Goal: Task Accomplishment & Management: Manage account settings

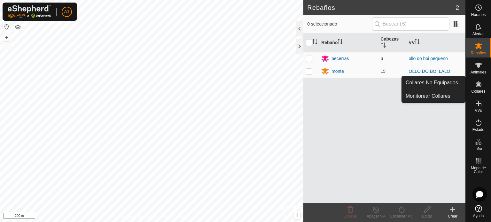
click at [477, 85] on icon at bounding box center [479, 85] width 8 height 8
click at [442, 84] on link "Collares No Equipados" at bounding box center [433, 82] width 63 height 13
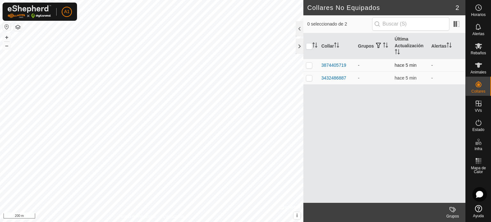
click at [309, 65] on p-checkbox at bounding box center [309, 65] width 6 height 5
checkbox input "true"
click at [306, 77] on p-checkbox at bounding box center [309, 77] width 6 height 5
checkbox input "true"
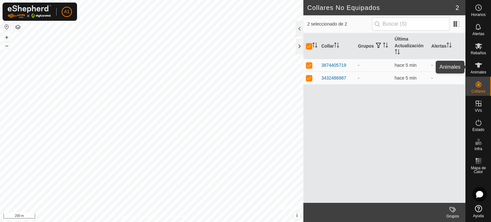
click at [478, 68] on icon at bounding box center [479, 65] width 8 height 8
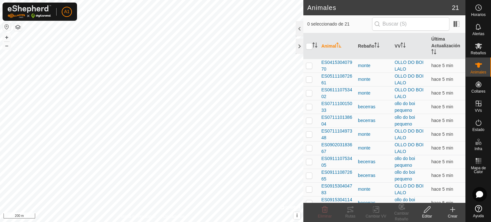
scroll to position [143, 0]
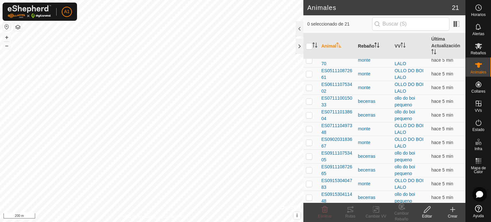
click at [373, 42] on th "Rebaño" at bounding box center [373, 46] width 37 height 26
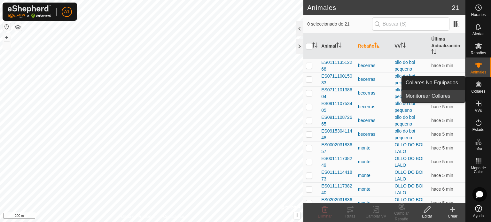
click at [430, 96] on link "Monitorear Collares" at bounding box center [433, 96] width 63 height 13
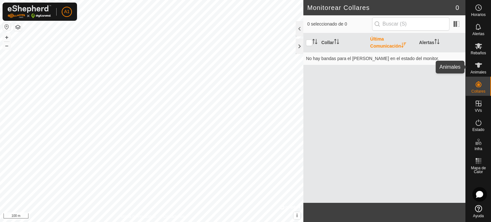
click at [478, 66] on icon at bounding box center [478, 65] width 7 height 5
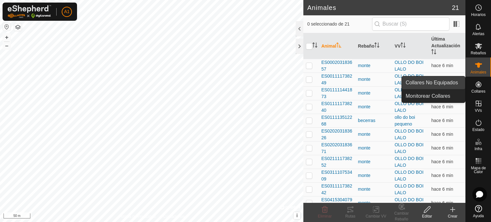
click at [442, 84] on link "Collares No Equipados" at bounding box center [433, 82] width 63 height 13
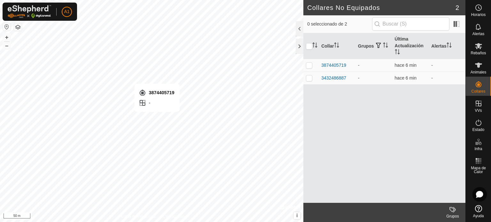
checkbox input "true"
click at [451, 213] on icon at bounding box center [453, 210] width 8 height 8
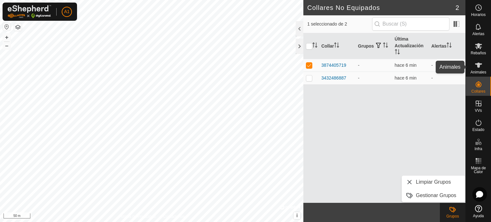
click at [477, 67] on icon at bounding box center [479, 65] width 8 height 8
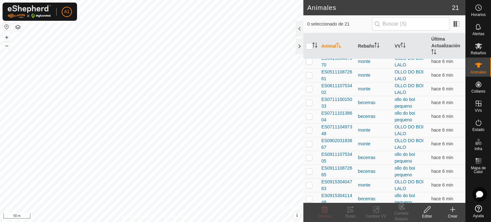
scroll to position [143, 0]
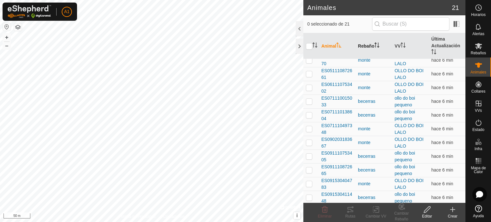
click at [376, 44] on icon "Activar para ordenar" at bounding box center [376, 44] width 5 height 5
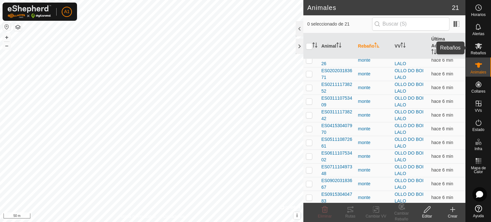
click at [479, 45] on icon at bounding box center [478, 46] width 7 height 6
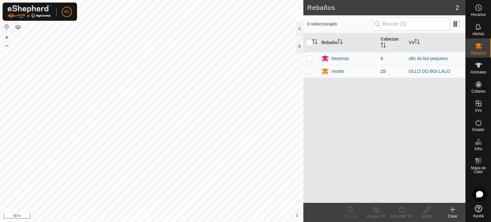
click at [307, 72] on p-checkbox at bounding box center [309, 71] width 6 height 5
checkbox input "true"
click at [336, 71] on div "monte" at bounding box center [337, 71] width 12 height 7
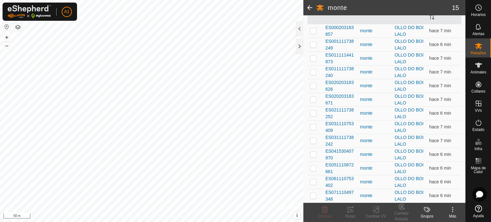
scroll to position [111, 0]
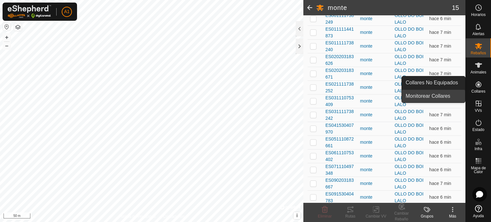
click at [444, 96] on link "Monitorear Collares" at bounding box center [433, 96] width 63 height 13
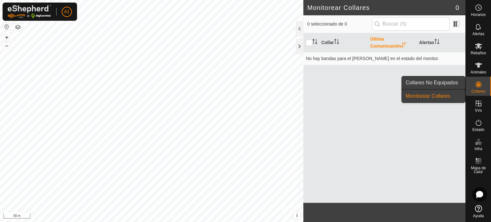
click at [439, 81] on link "Collares No Equipados" at bounding box center [433, 82] width 63 height 13
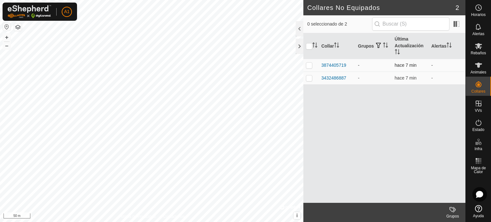
click at [308, 66] on p-checkbox at bounding box center [309, 65] width 6 height 5
checkbox input "true"
click at [299, 27] on div at bounding box center [300, 28] width 8 height 15
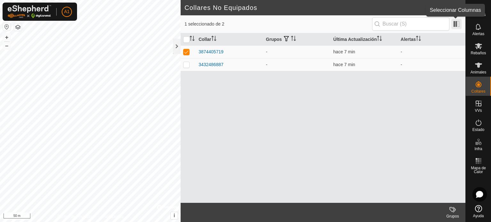
click at [456, 24] on span at bounding box center [456, 24] width 10 height 10
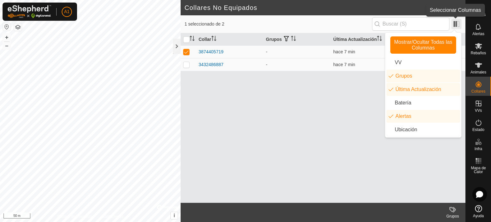
click at [455, 20] on span at bounding box center [456, 24] width 10 height 10
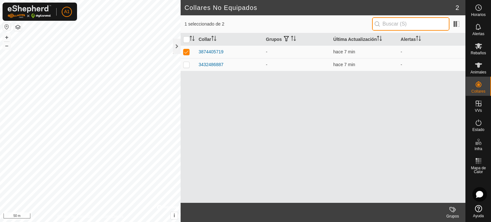
click at [407, 23] on input "text" at bounding box center [410, 23] width 77 height 13
click at [450, 211] on icon at bounding box center [453, 210] width 8 height 8
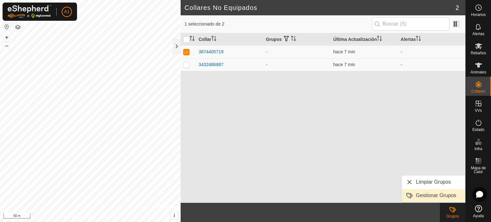
click at [434, 195] on link "Gestionar Grupos" at bounding box center [433, 195] width 63 height 13
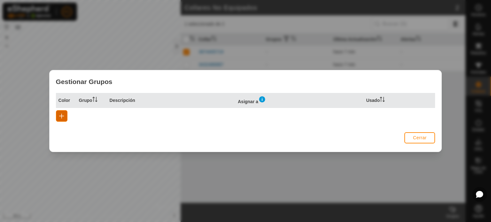
click at [59, 114] on span "button" at bounding box center [61, 115] width 5 height 5
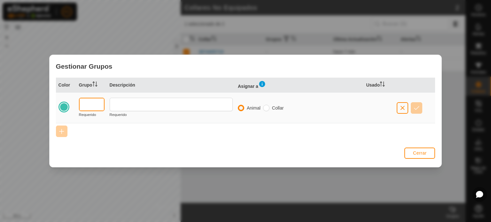
click at [93, 102] on input "text" at bounding box center [92, 104] width 26 height 13
type input "MONT"
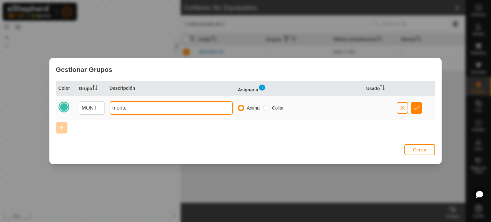
type input "monte"
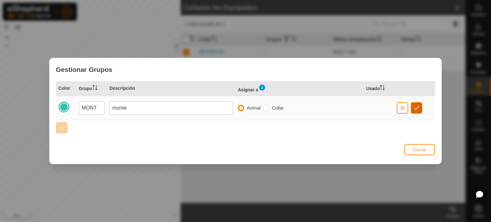
click at [416, 108] on span "button" at bounding box center [416, 107] width 5 height 5
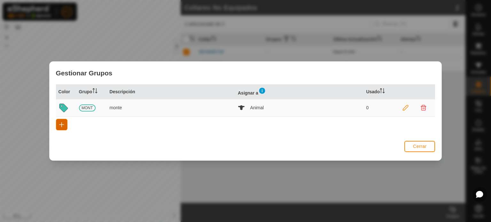
click at [62, 124] on span "button" at bounding box center [61, 124] width 5 height 5
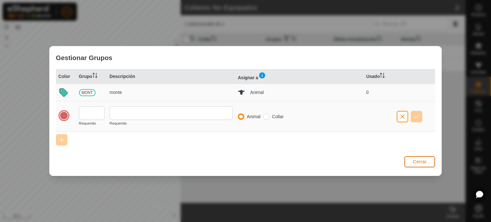
click at [417, 161] on span "Cerrar" at bounding box center [420, 161] width 14 height 5
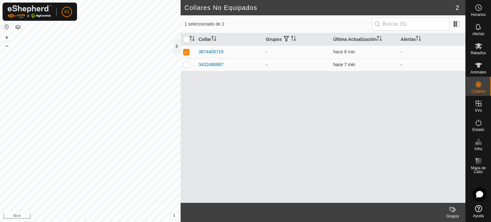
click at [184, 61] on td at bounding box center [188, 64] width 15 height 13
checkbox input "true"
click at [450, 210] on icon at bounding box center [451, 209] width 5 height 5
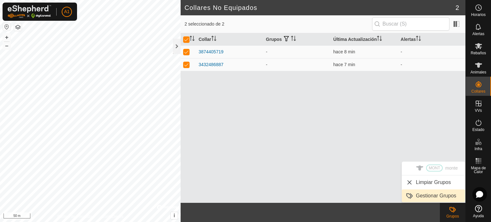
click at [429, 194] on link "Gestionar Grupos" at bounding box center [433, 195] width 63 height 13
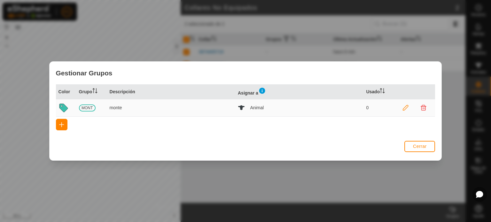
click at [405, 105] on icon at bounding box center [406, 108] width 6 height 6
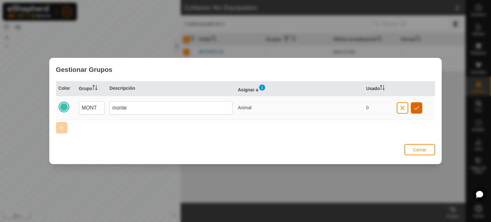
click at [416, 107] on span "button" at bounding box center [416, 107] width 5 height 5
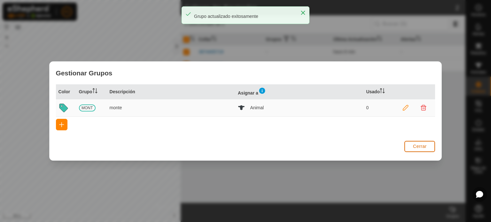
click at [419, 144] on span "Cerrar" at bounding box center [420, 146] width 14 height 5
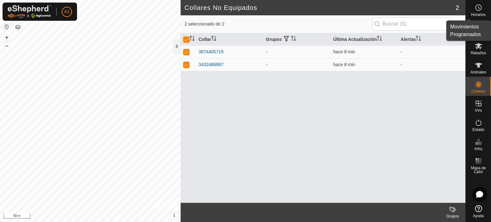
click at [477, 10] on circle at bounding box center [478, 8] width 6 height 6
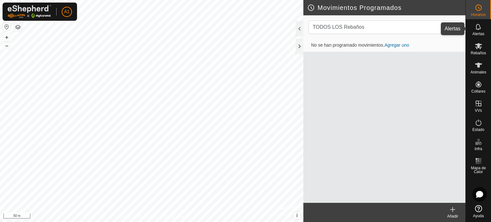
click at [476, 27] on icon at bounding box center [477, 27] width 5 height 6
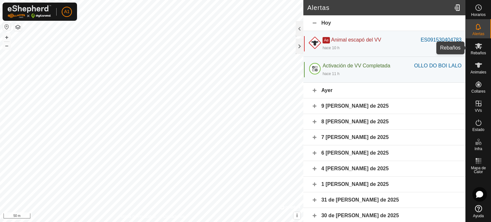
click at [478, 50] on es-mob-svg-icon at bounding box center [479, 46] width 12 height 10
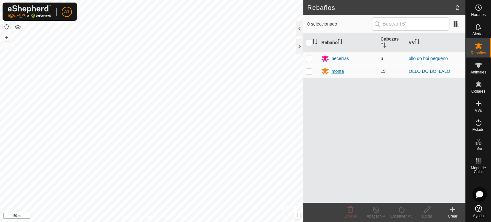
click at [337, 72] on div "monte" at bounding box center [337, 71] width 12 height 7
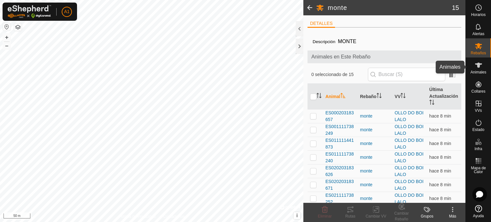
click at [478, 68] on icon at bounding box center [479, 65] width 8 height 8
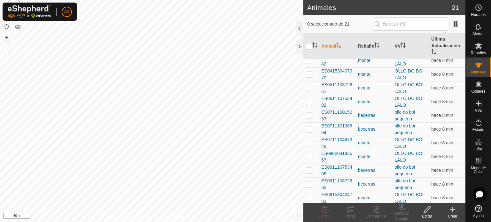
scroll to position [143, 0]
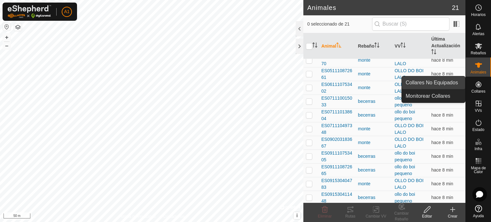
click at [451, 83] on link "Collares No Equipados" at bounding box center [433, 82] width 63 height 13
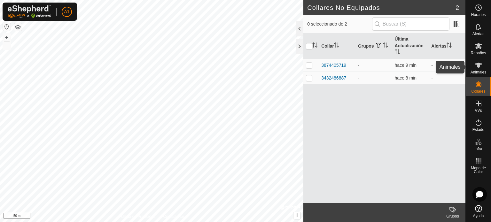
click at [480, 65] on icon at bounding box center [478, 65] width 7 height 5
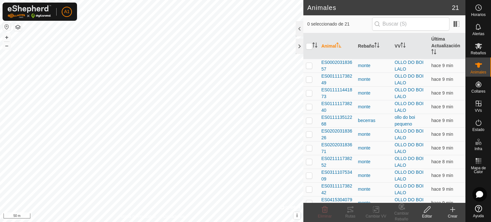
click at [426, 206] on icon at bounding box center [427, 210] width 8 height 8
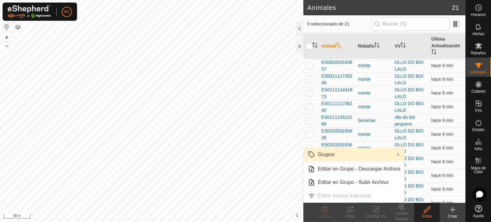
click at [340, 154] on link "Grupos" at bounding box center [354, 154] width 100 height 13
click at [327, 154] on link "Grupos" at bounding box center [354, 154] width 100 height 13
click at [383, 156] on link "Grupos" at bounding box center [354, 154] width 100 height 13
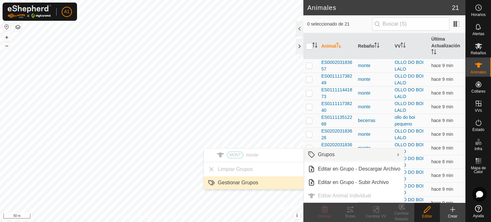
click at [249, 183] on link "Gestionar Grupos" at bounding box center [254, 182] width 100 height 13
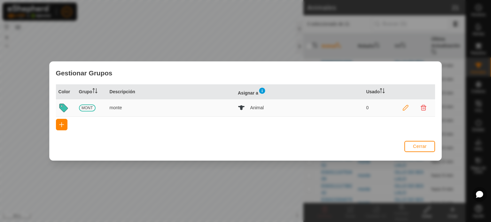
click at [404, 106] on icon at bounding box center [406, 108] width 6 height 6
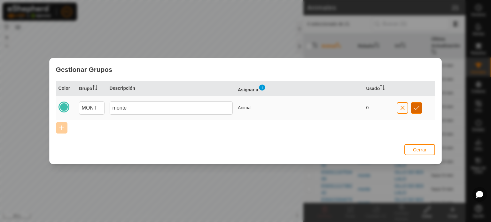
click at [418, 108] on span "button" at bounding box center [416, 107] width 5 height 5
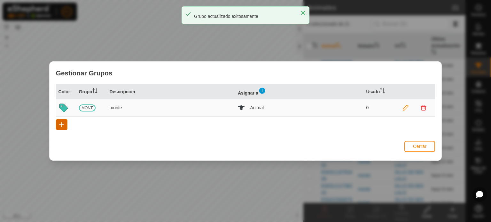
click at [60, 123] on span "button" at bounding box center [61, 124] width 5 height 5
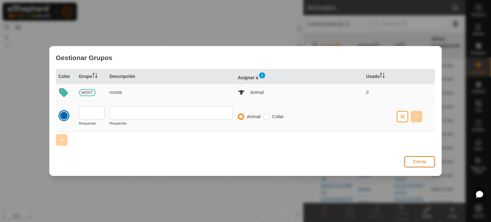
click at [415, 162] on span "Cerrar" at bounding box center [420, 161] width 14 height 5
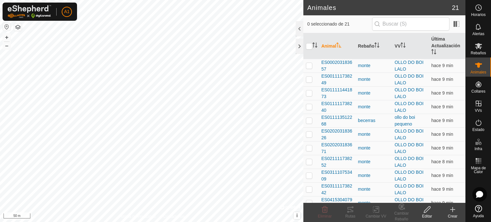
click at [452, 210] on icon at bounding box center [452, 210] width 4 height 0
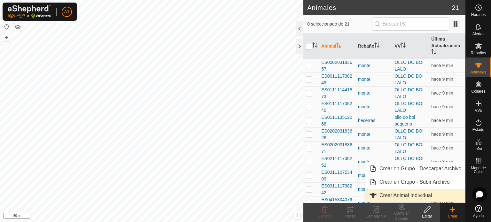
click at [424, 194] on link "Crear Animal Individual" at bounding box center [415, 195] width 100 height 13
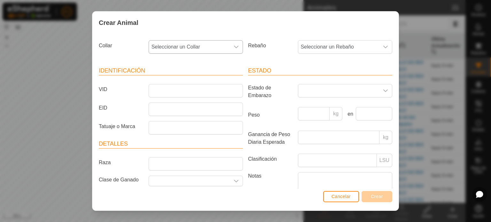
click at [230, 46] on div "dropdown trigger" at bounding box center [236, 47] width 13 height 13
click at [203, 89] on li "3874405719" at bounding box center [195, 93] width 92 height 13
click at [203, 89] on input "VID" at bounding box center [196, 90] width 94 height 13
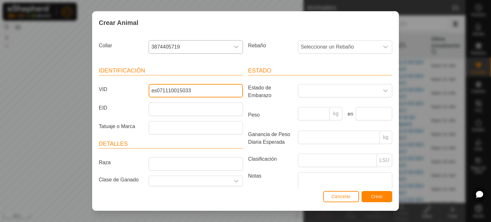
type input "es071110015033"
click at [377, 197] on span "Crear" at bounding box center [377, 196] width 12 height 5
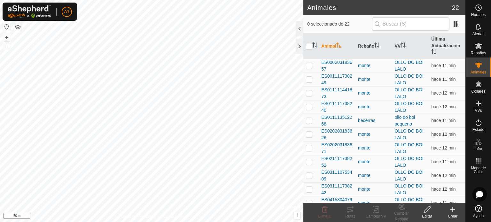
click at [452, 210] on icon at bounding box center [452, 210] width 4 height 0
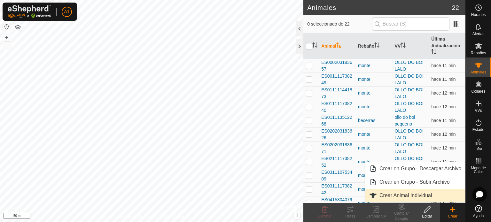
click at [435, 195] on link "Crear Animal Individual" at bounding box center [415, 195] width 100 height 13
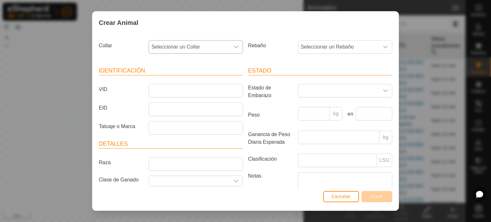
click at [212, 48] on span "Seleccionar un Collar" at bounding box center [189, 47] width 81 height 13
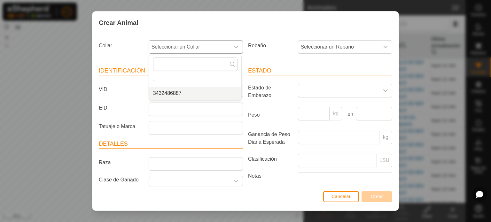
click at [198, 89] on li "3432486887" at bounding box center [195, 93] width 92 height 13
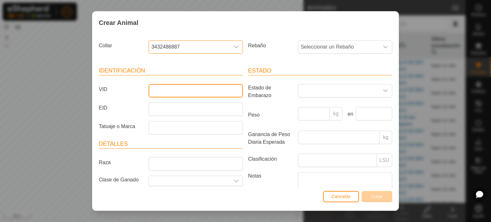
click at [173, 93] on input "VID" at bounding box center [196, 90] width 94 height 13
type input "es041110291734"
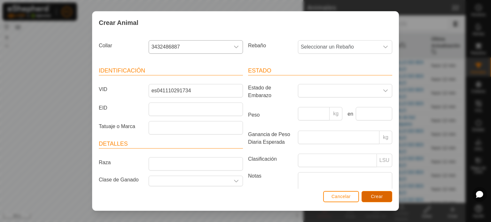
click at [381, 195] on span "Crear" at bounding box center [377, 196] width 12 height 5
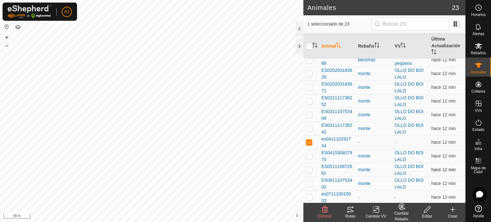
scroll to position [64, 0]
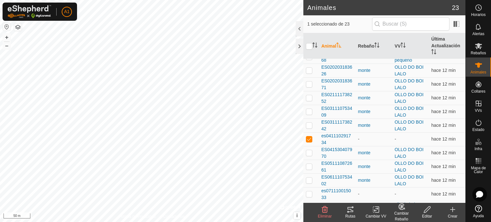
click at [404, 213] on div "Cambiar Rebaño" at bounding box center [402, 217] width 26 height 12
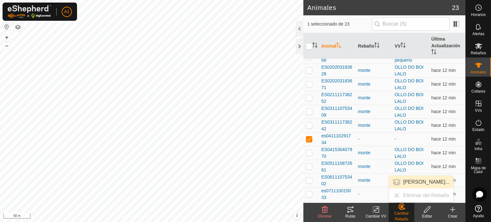
click at [417, 184] on link "[PERSON_NAME]..." at bounding box center [421, 182] width 64 height 13
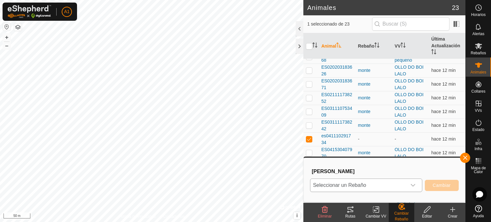
click at [414, 185] on icon "dropdown trigger" at bounding box center [413, 185] width 4 height 3
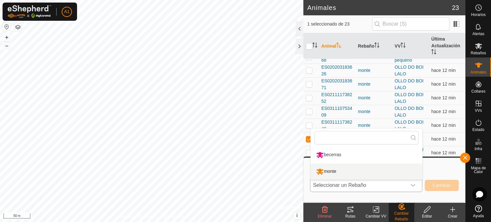
click at [395, 172] on li "monte" at bounding box center [367, 172] width 112 height 16
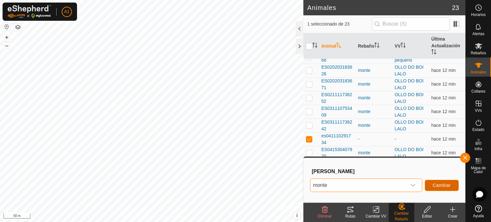
click at [439, 184] on span "Cambiar" at bounding box center [442, 185] width 18 height 5
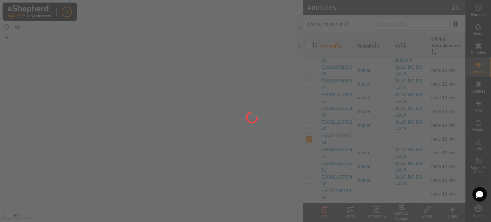
checkbox input "false"
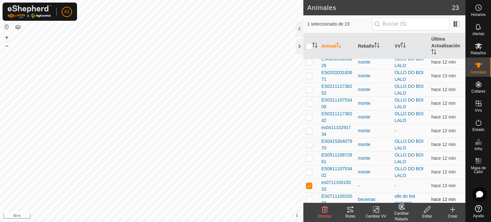
scroll to position [96, 0]
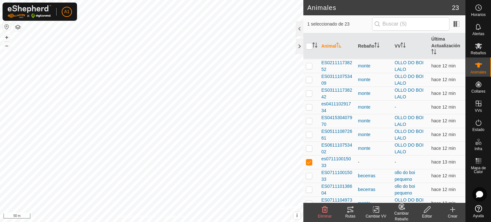
click at [401, 212] on div "Cambiar Rebaño" at bounding box center [402, 217] width 26 height 12
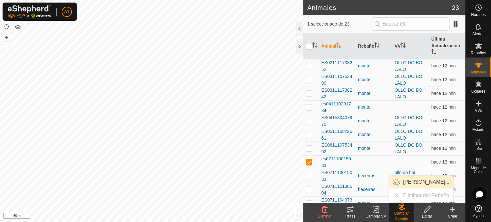
click at [418, 182] on link "[PERSON_NAME]..." at bounding box center [421, 182] width 64 height 13
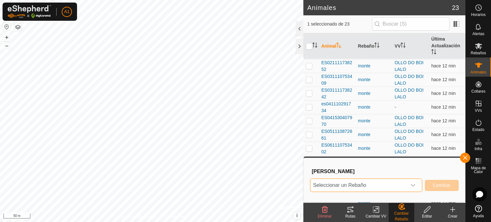
click at [403, 186] on span "Seleccionar un Rebaño" at bounding box center [358, 185] width 96 height 13
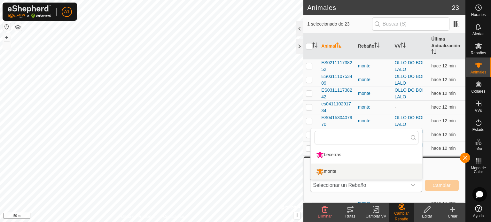
click at [363, 171] on li "monte" at bounding box center [367, 172] width 112 height 16
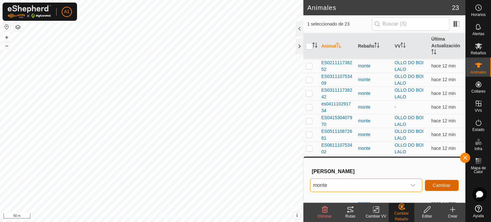
click at [437, 185] on span "Cambiar" at bounding box center [442, 185] width 18 height 5
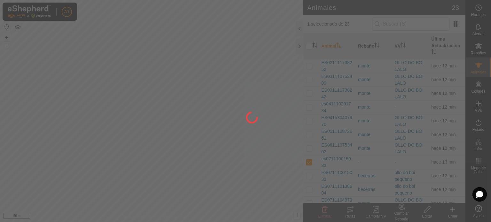
checkbox input "false"
